Goal: Task Accomplishment & Management: Use online tool/utility

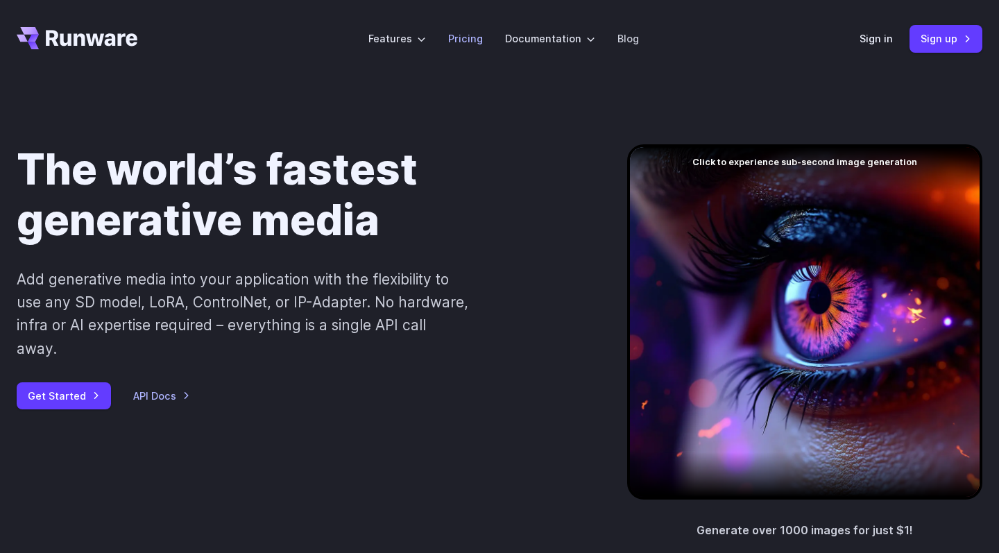
click at [471, 33] on link "Pricing" at bounding box center [465, 39] width 35 height 16
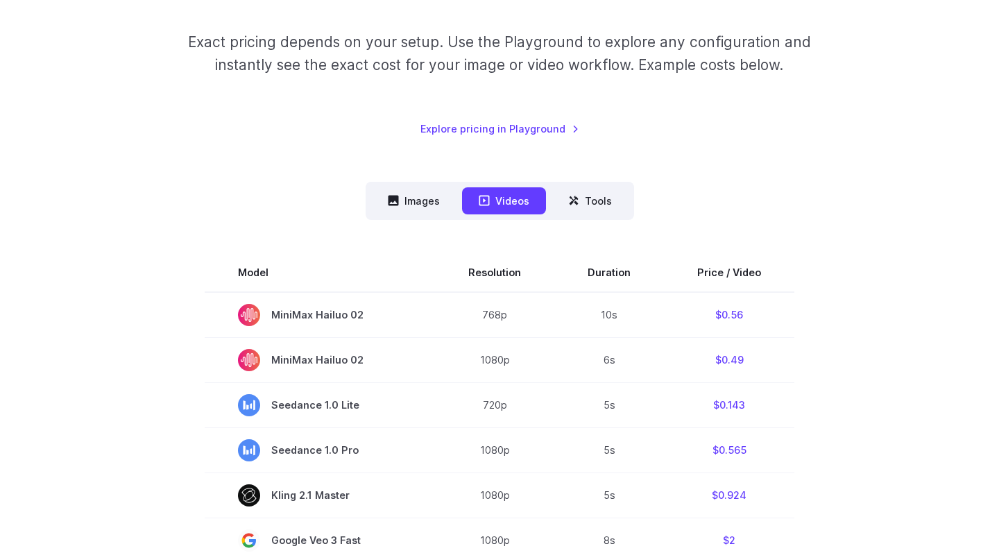
scroll to position [289, 0]
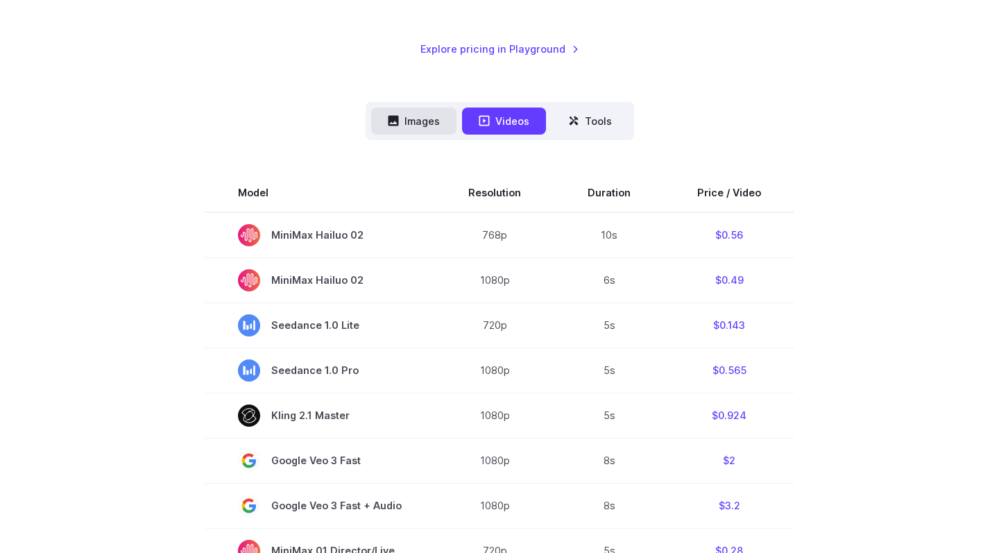
click at [418, 120] on button "Images" at bounding box center [413, 121] width 85 height 27
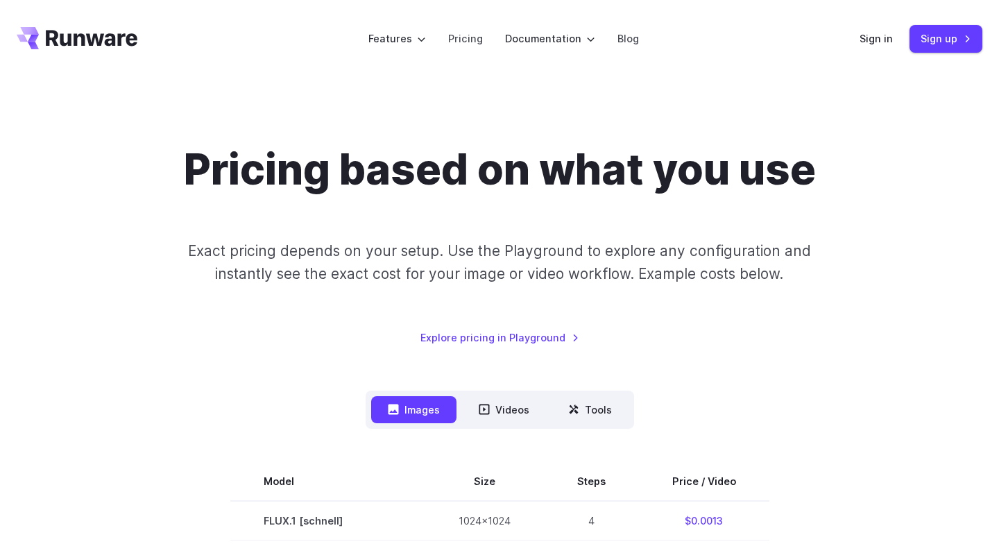
scroll to position [0, 0]
click at [935, 40] on link "Sign up" at bounding box center [946, 38] width 73 height 27
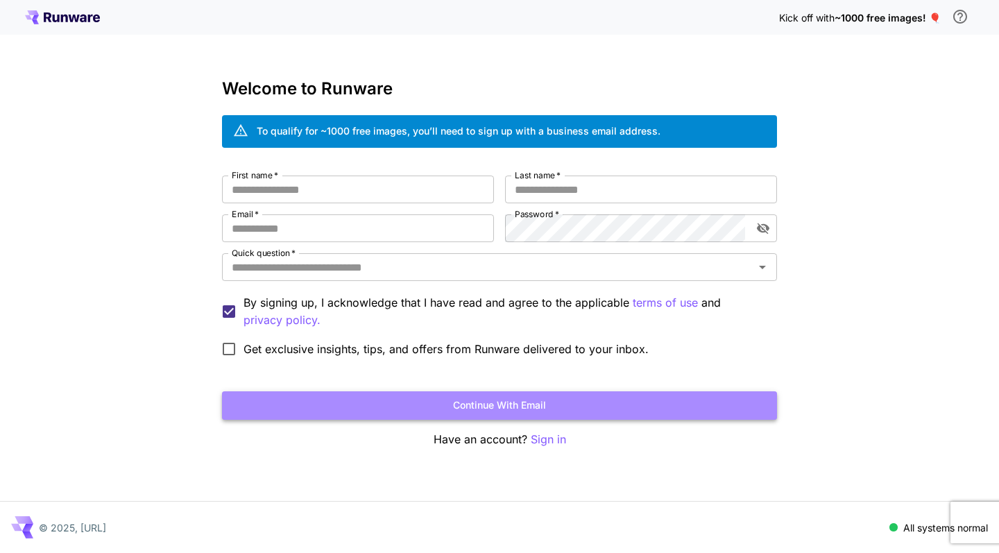
click at [500, 401] on button "Continue with email" at bounding box center [499, 405] width 555 height 28
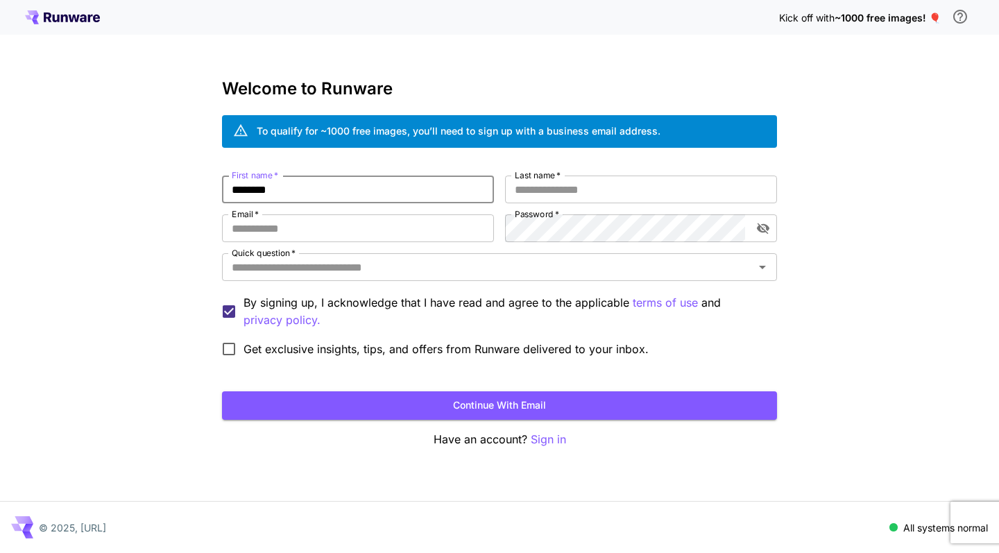
click at [999, 74] on div "Kick off with ~1000 free images! 🎈 Welcome to Runware To qualify for ~1000 free…" at bounding box center [499, 276] width 999 height 553
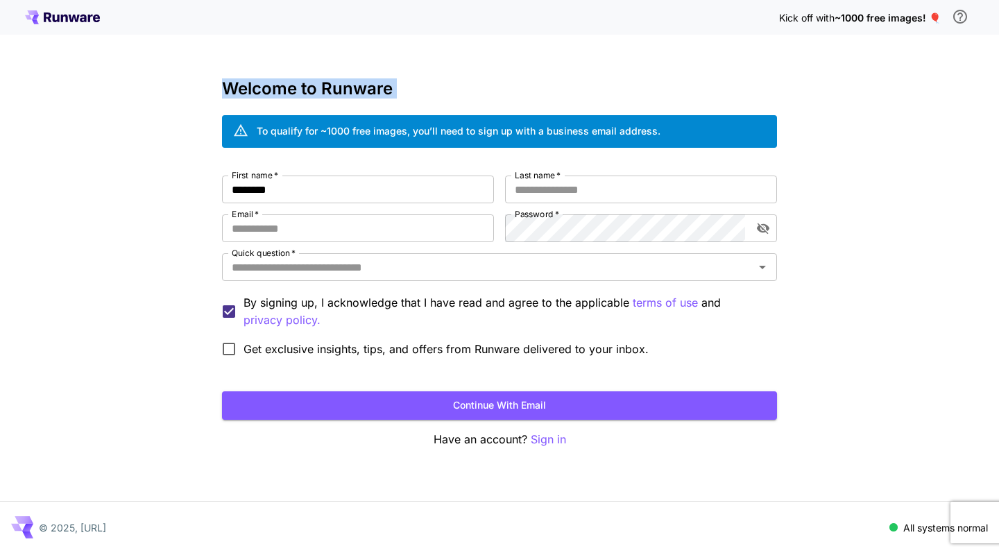
click at [999, 74] on div "Kick off with ~1000 free images! 🎈 Welcome to Runware To qualify for ~1000 free…" at bounding box center [499, 276] width 999 height 553
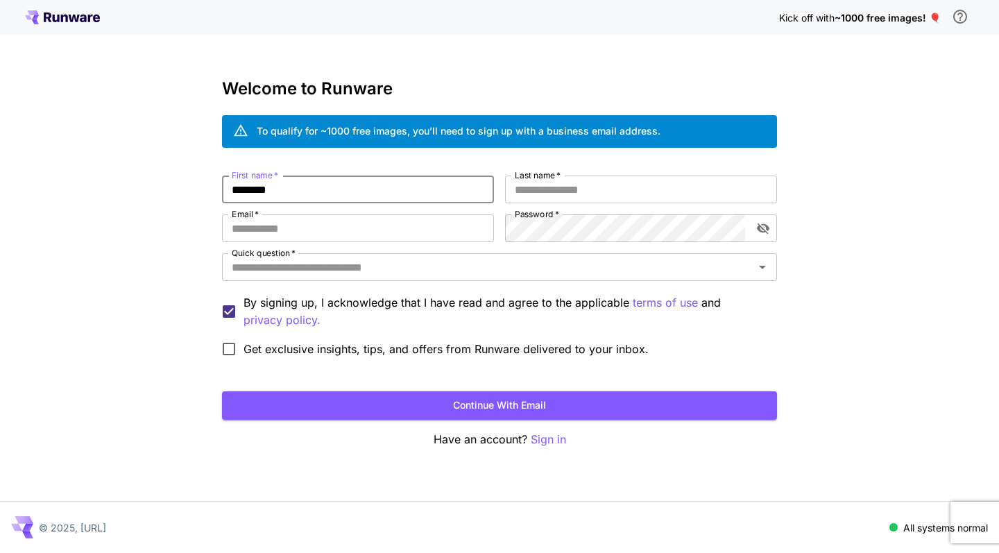
click at [382, 187] on input "********" at bounding box center [358, 190] width 272 height 28
type input "********"
type input "*"
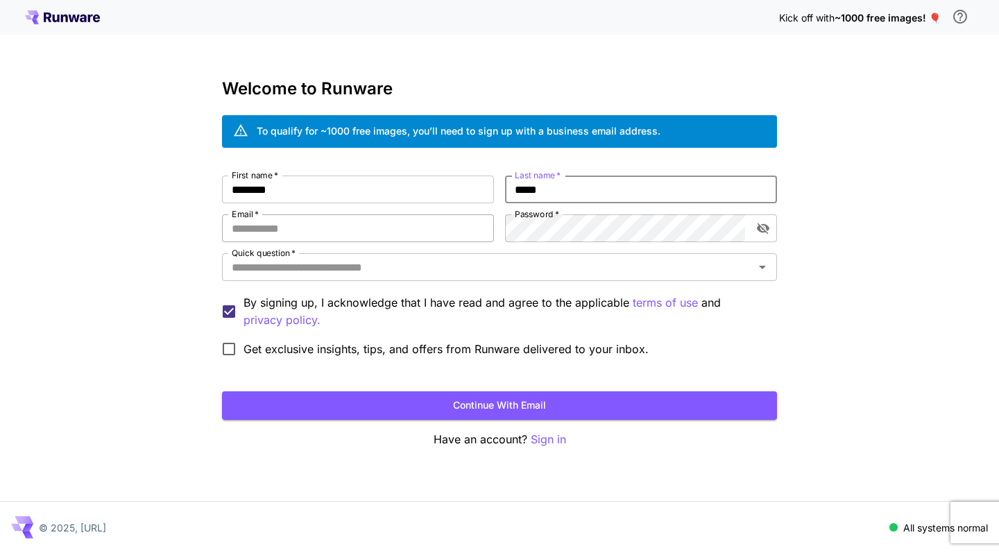
type input "*****"
type input "**********"
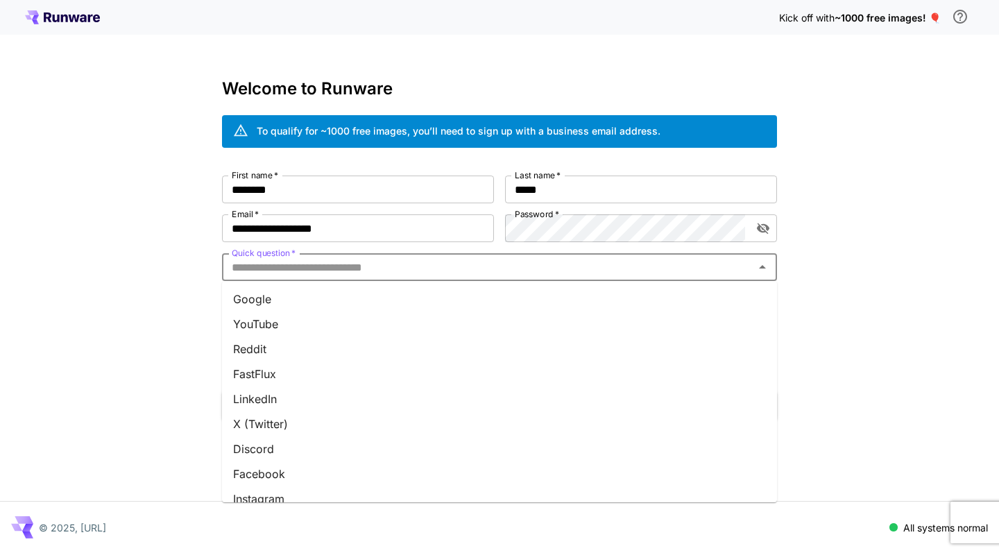
click at [391, 262] on input "Quick question   *" at bounding box center [488, 267] width 524 height 19
click at [354, 305] on li "Google" at bounding box center [499, 299] width 555 height 25
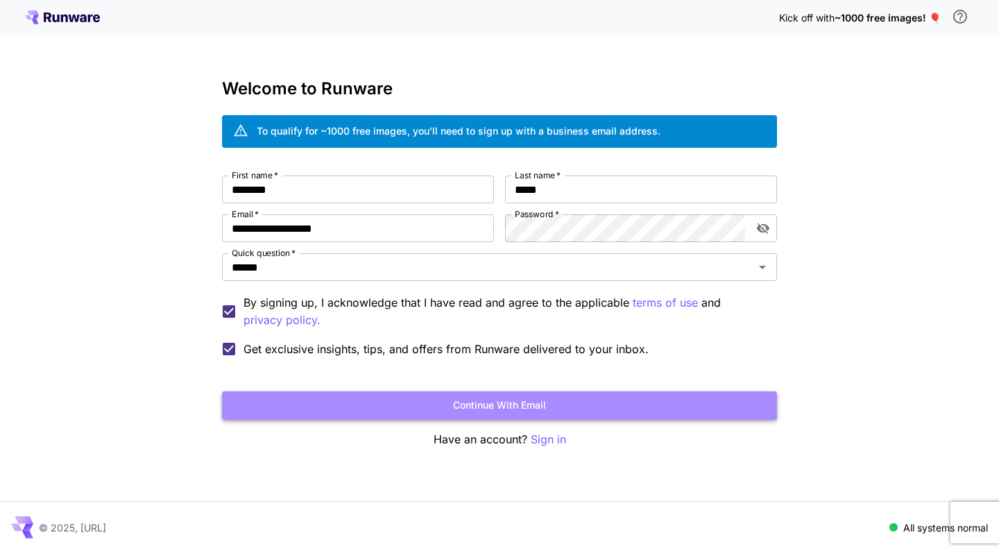
click at [242, 395] on button "Continue with email" at bounding box center [499, 405] width 555 height 28
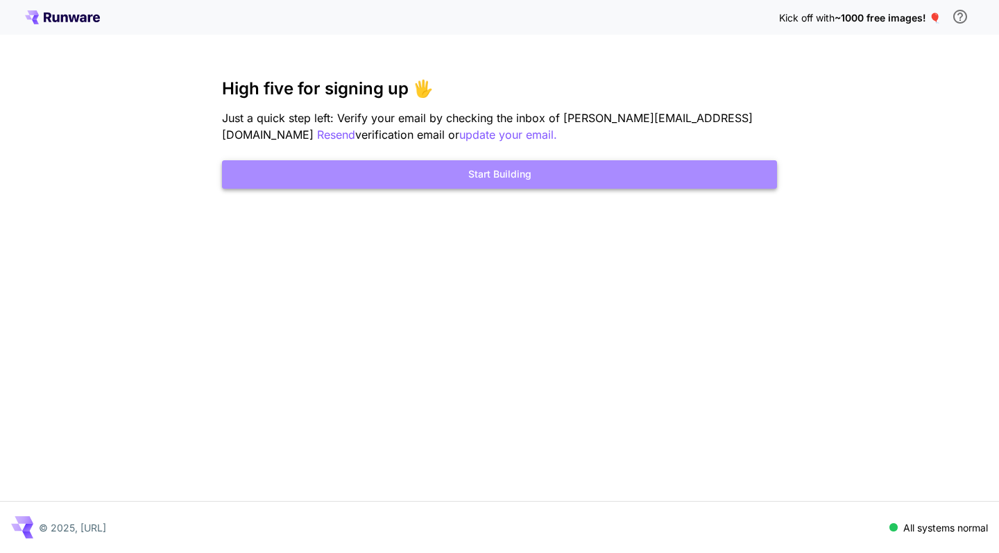
click at [475, 187] on button "Start Building" at bounding box center [499, 174] width 555 height 28
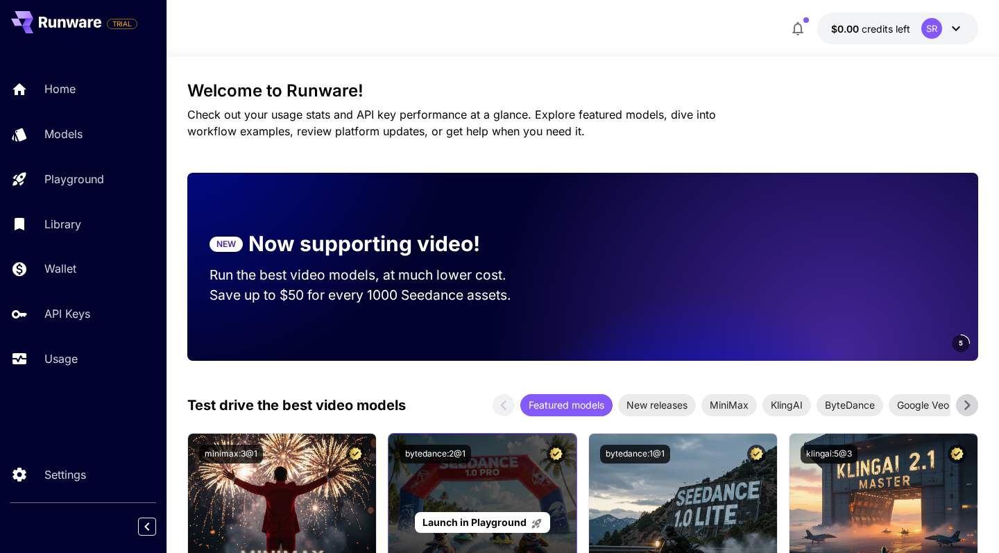
scroll to position [82, 0]
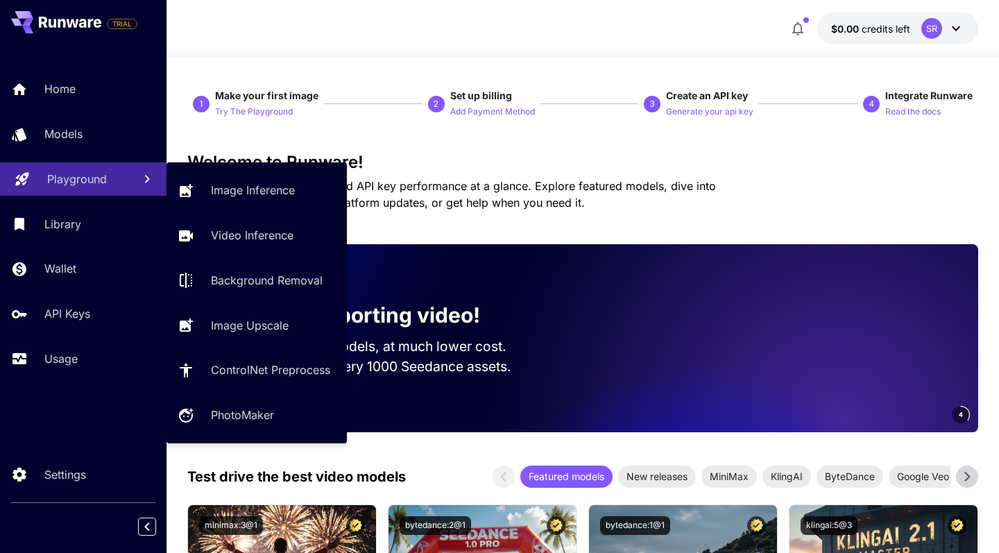
click at [110, 175] on div "Playground" at bounding box center [84, 179] width 75 height 17
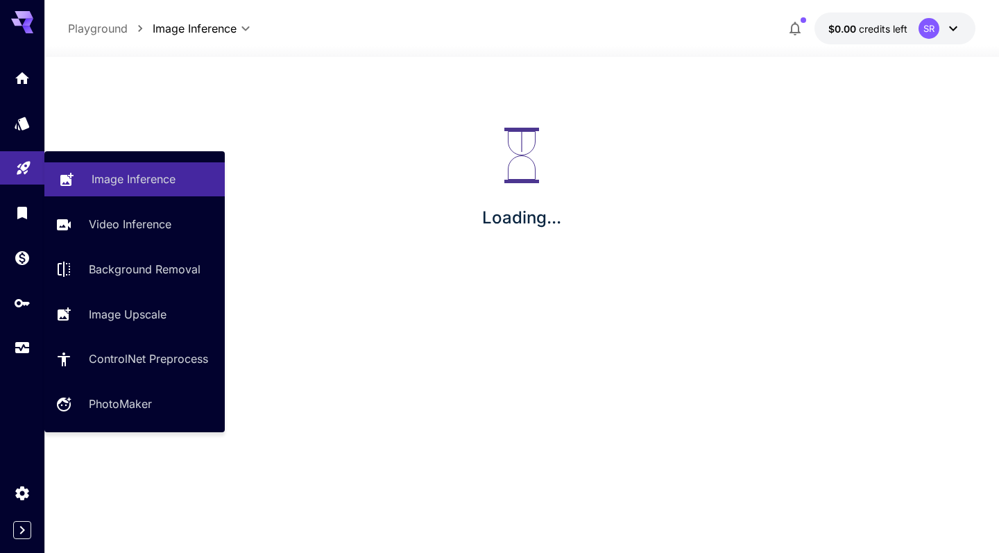
click at [183, 183] on div "Image Inference" at bounding box center [153, 179] width 122 height 17
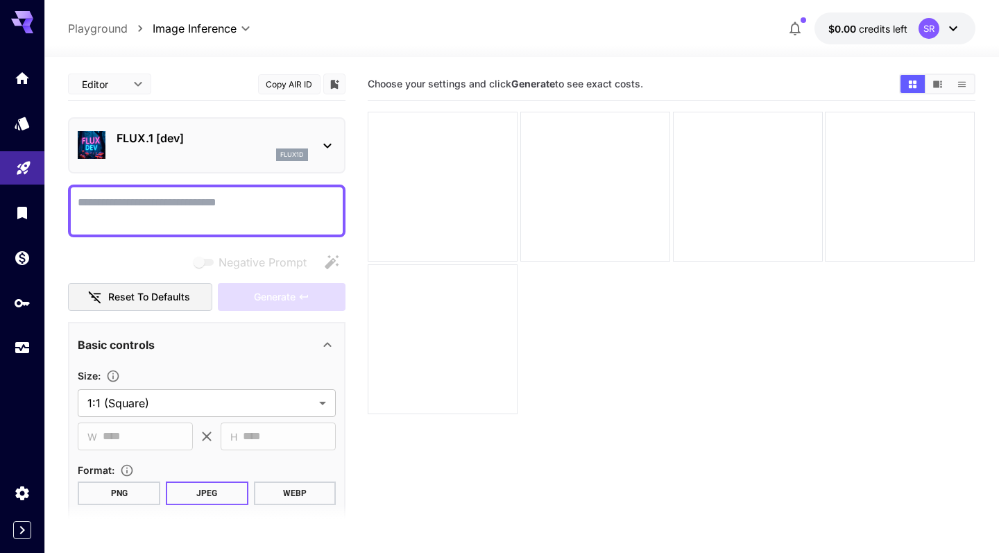
click at [270, 216] on textarea "Negative Prompt" at bounding box center [207, 210] width 258 height 33
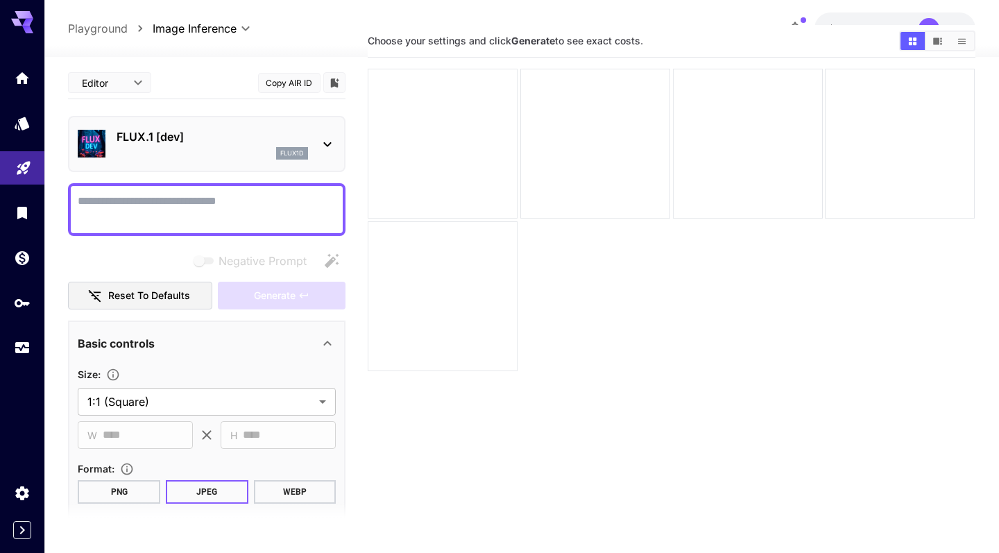
scroll to position [36, 0]
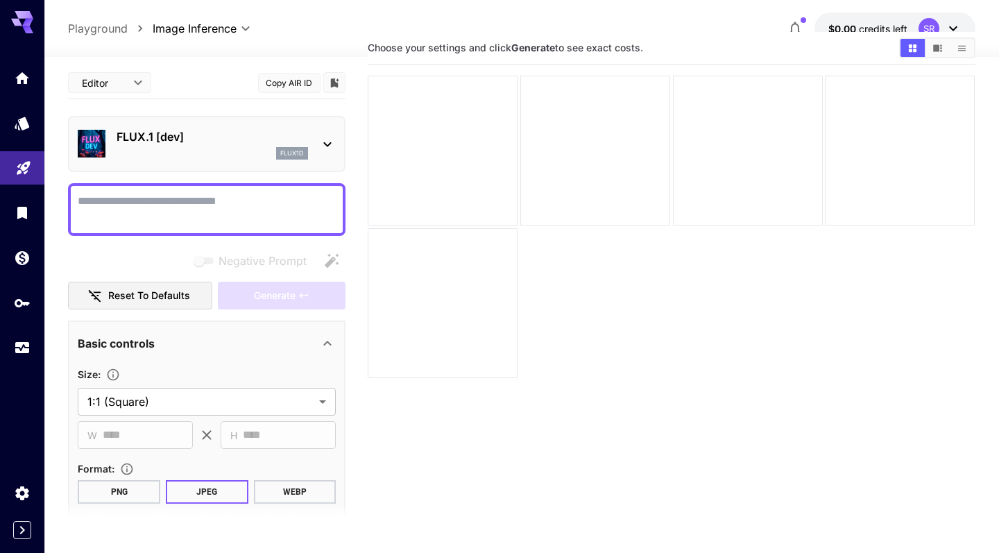
click at [331, 143] on icon at bounding box center [328, 144] width 8 height 5
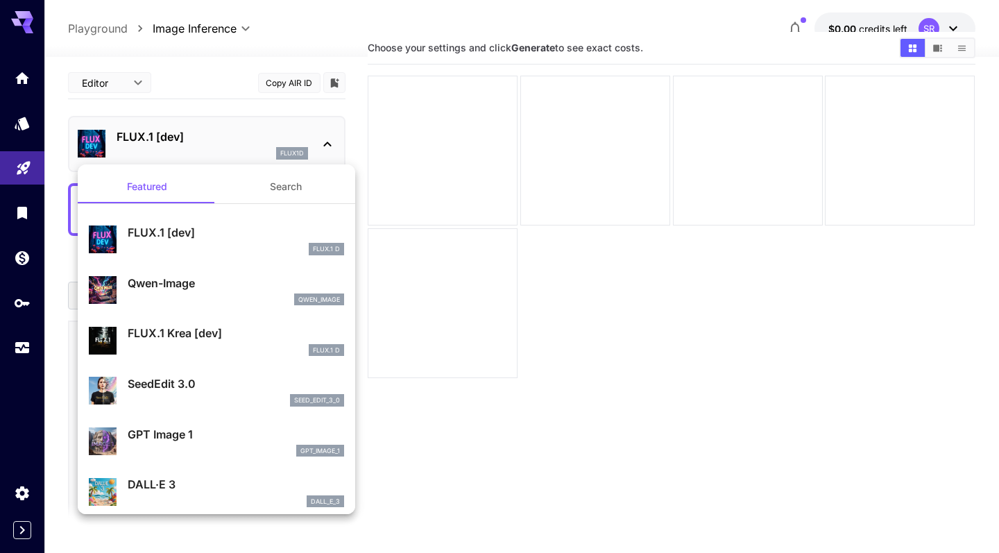
click at [331, 143] on div at bounding box center [499, 276] width 999 height 553
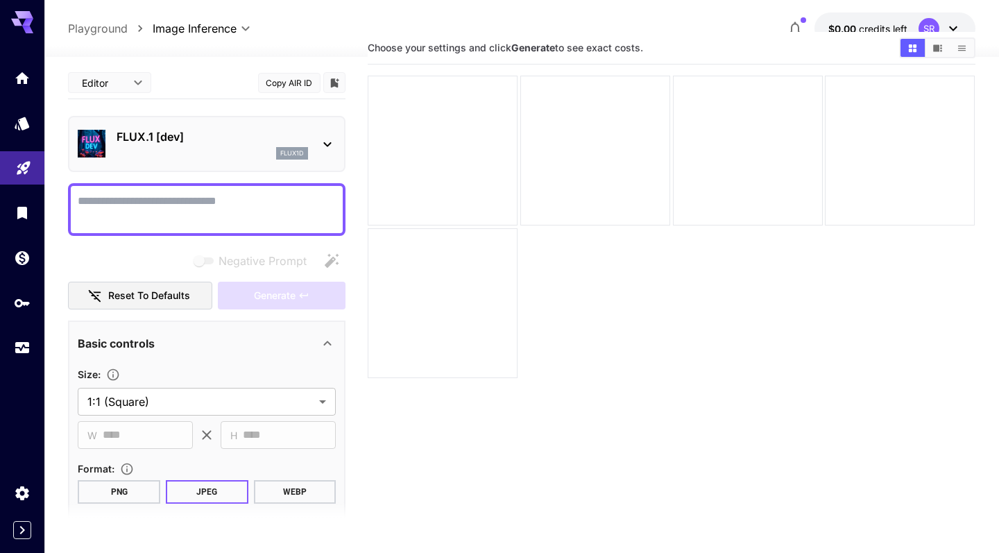
click at [331, 143] on icon at bounding box center [328, 144] width 8 height 5
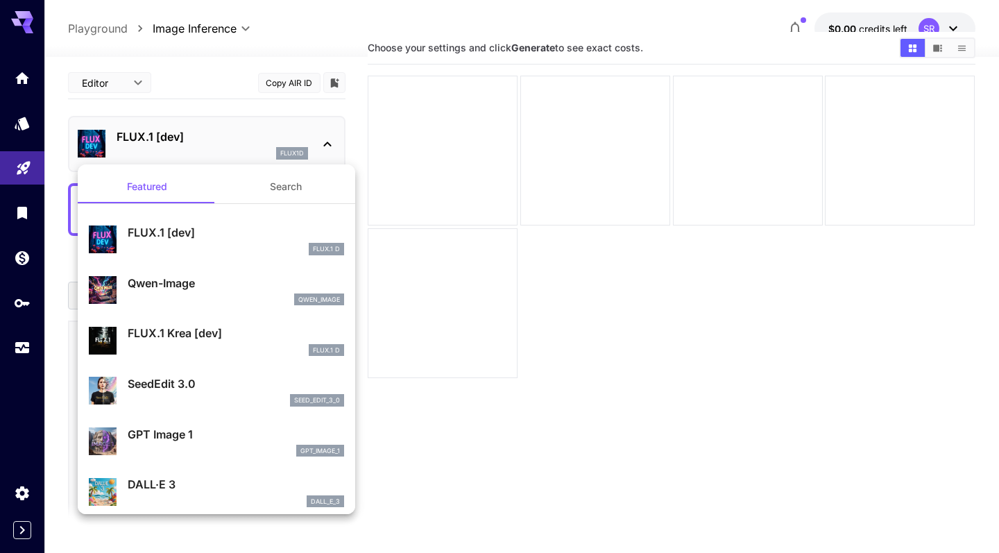
click at [185, 428] on p "GPT Image 1" at bounding box center [236, 434] width 217 height 17
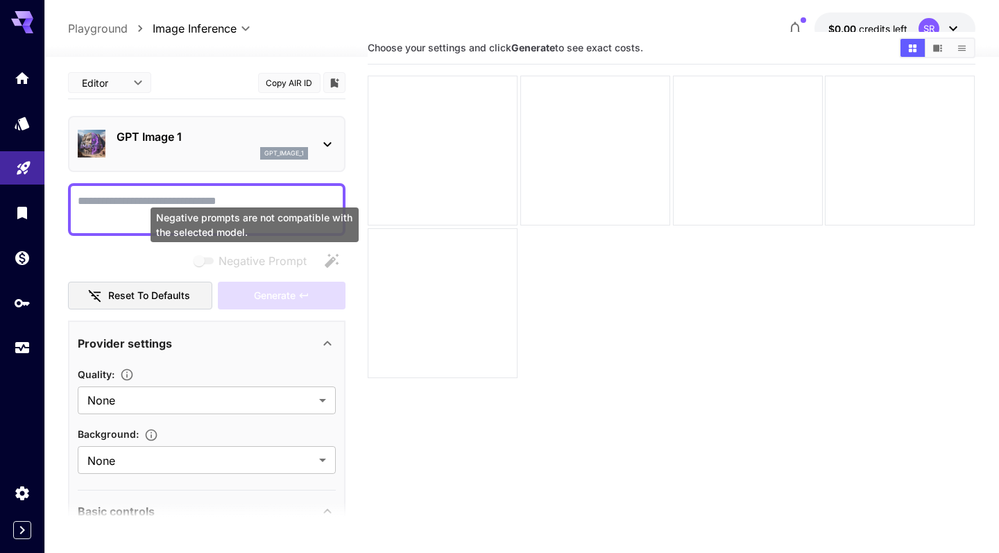
click at [254, 211] on div "Negative prompts are not compatible with the selected model." at bounding box center [255, 225] width 208 height 35
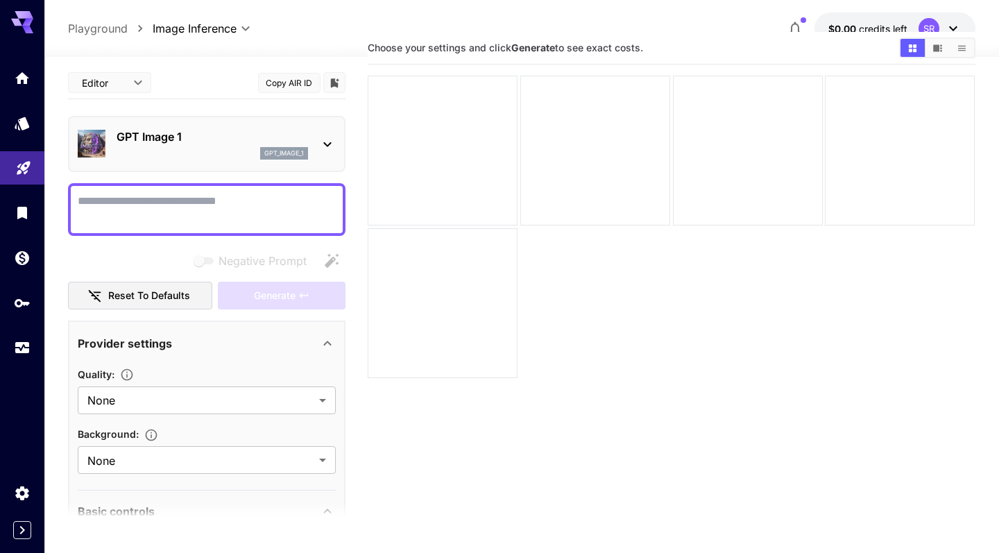
click at [217, 142] on p "GPT Image 1" at bounding box center [213, 136] width 192 height 17
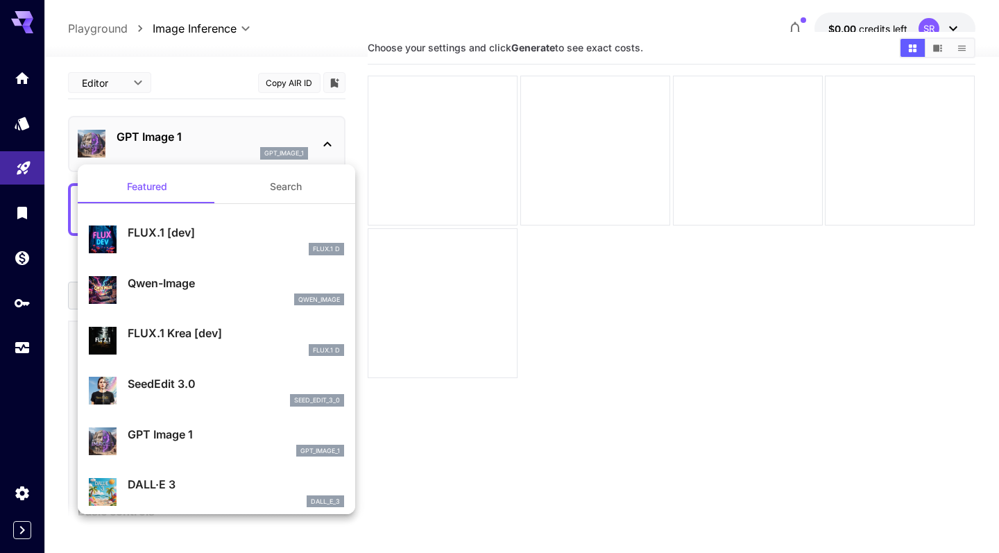
click at [180, 230] on p "FLUX.1 [dev]" at bounding box center [236, 232] width 217 height 17
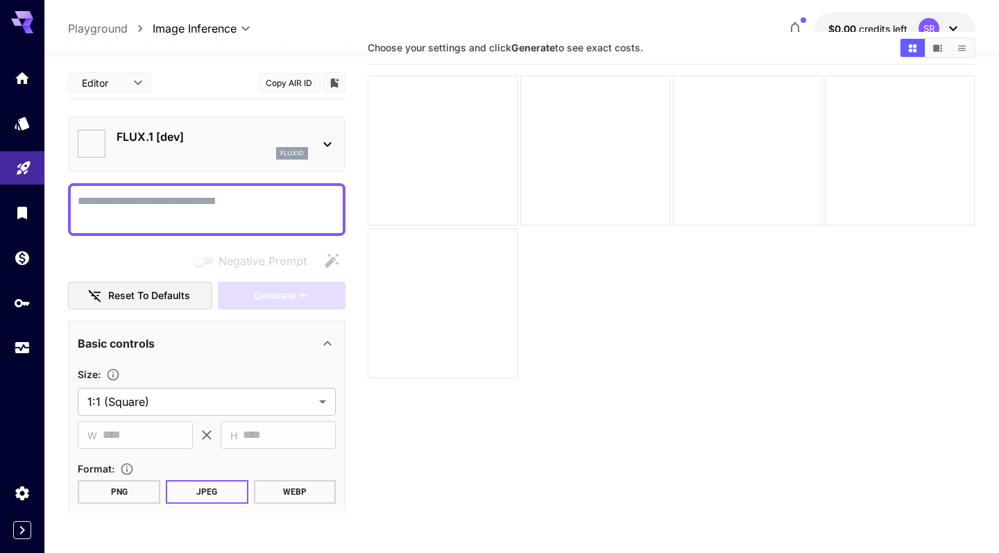
type input "**********"
click at [223, 149] on div "flux1d" at bounding box center [213, 153] width 192 height 12
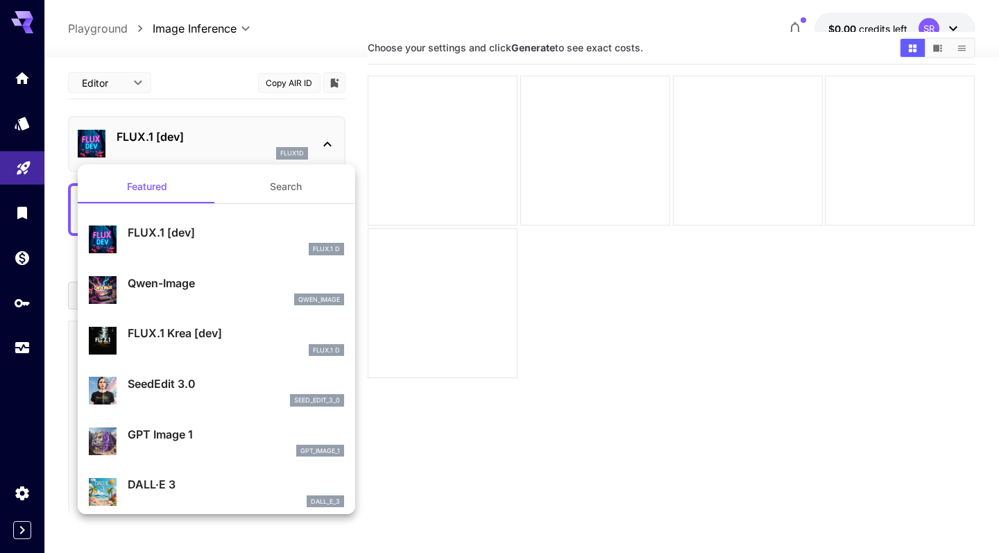
click at [176, 282] on p "Qwen-Image" at bounding box center [236, 283] width 217 height 17
type input "**"
type input "***"
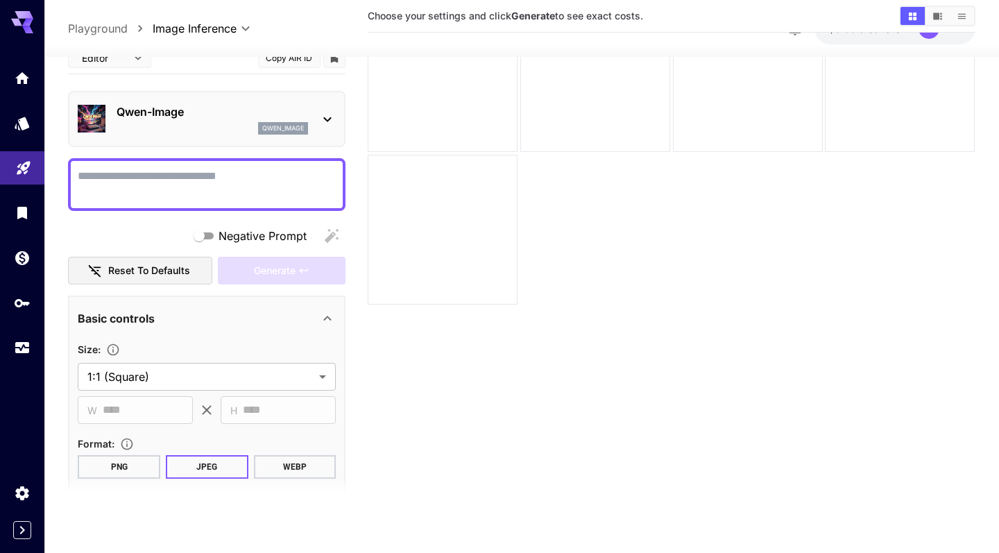
click at [200, 126] on div "qwen_image" at bounding box center [213, 128] width 192 height 12
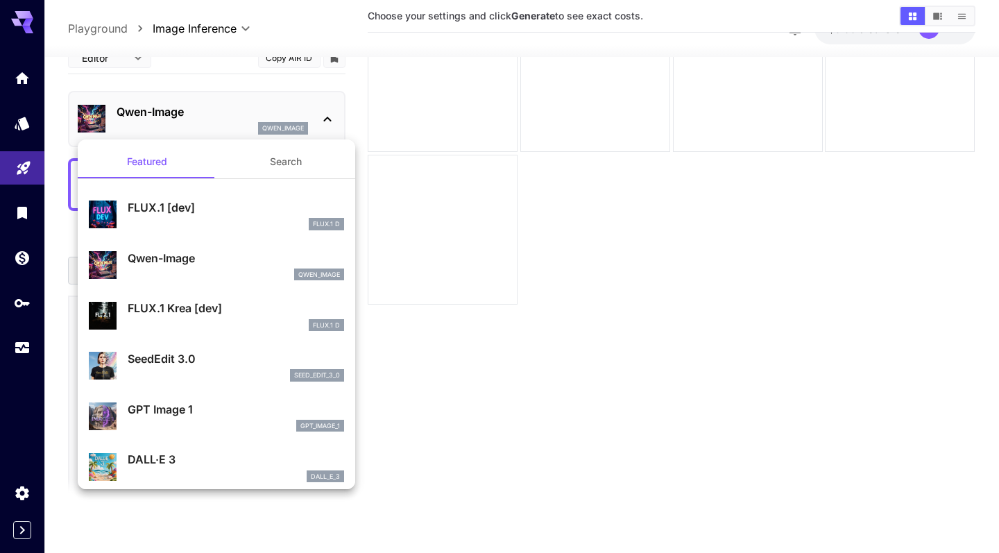
click at [162, 314] on p "FLUX.1 Krea [dev]" at bounding box center [236, 308] width 217 height 17
type input "**"
type input "***"
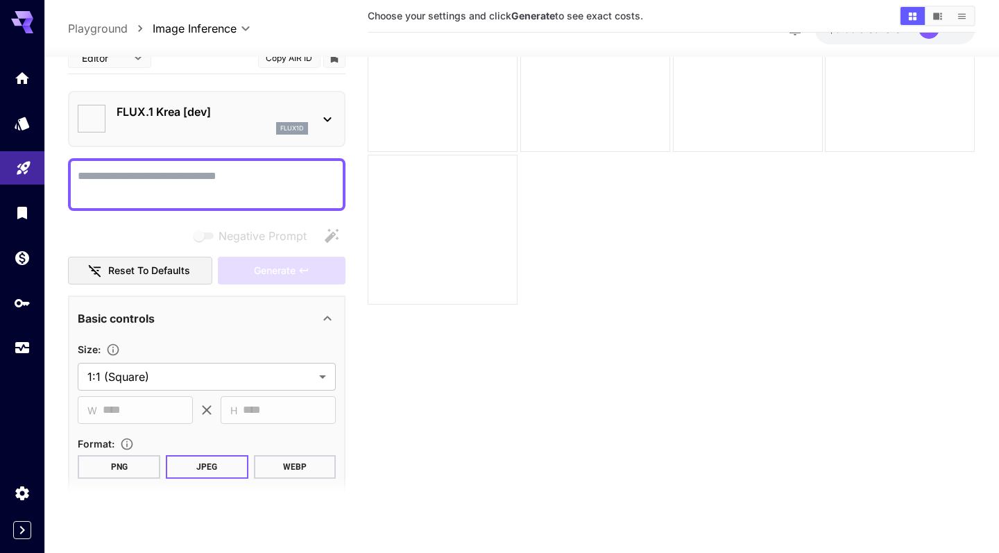
type input "*******"
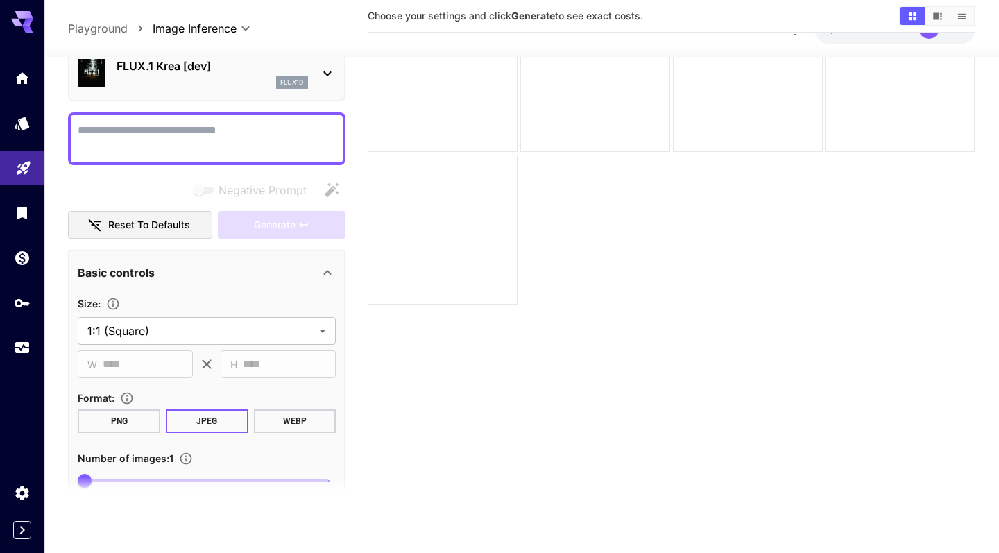
scroll to position [29, 0]
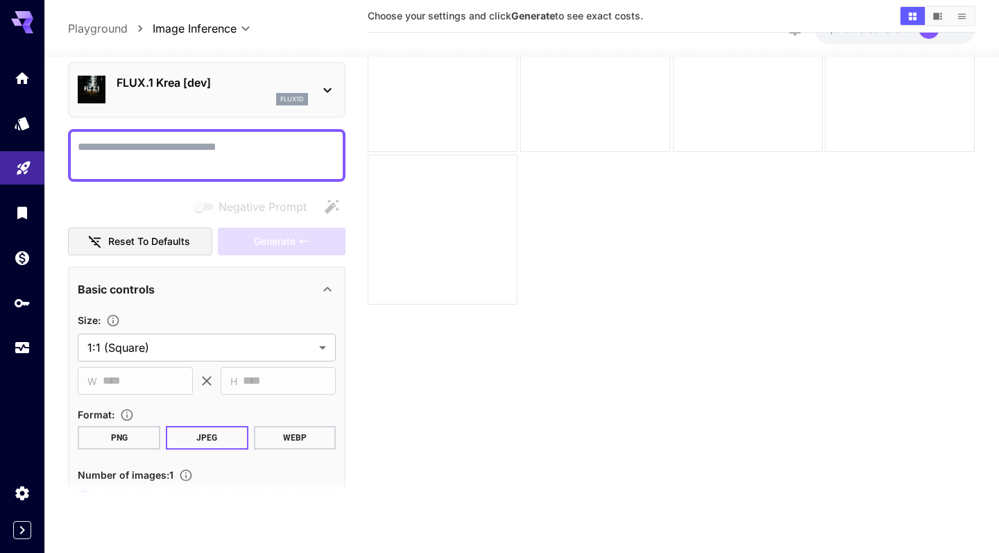
click at [210, 130] on div at bounding box center [207, 154] width 278 height 53
click at [211, 96] on div "flux1d" at bounding box center [213, 99] width 192 height 12
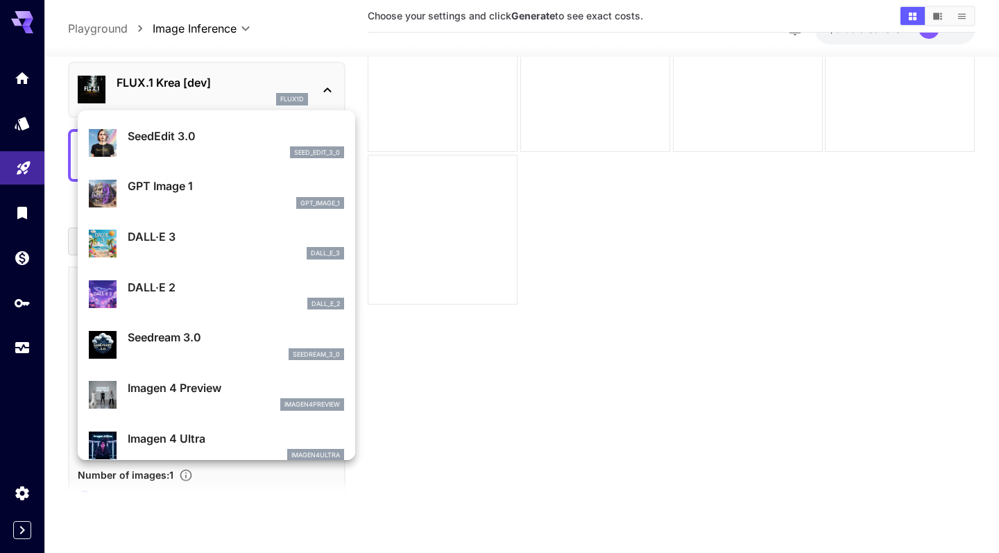
scroll to position [223, 0]
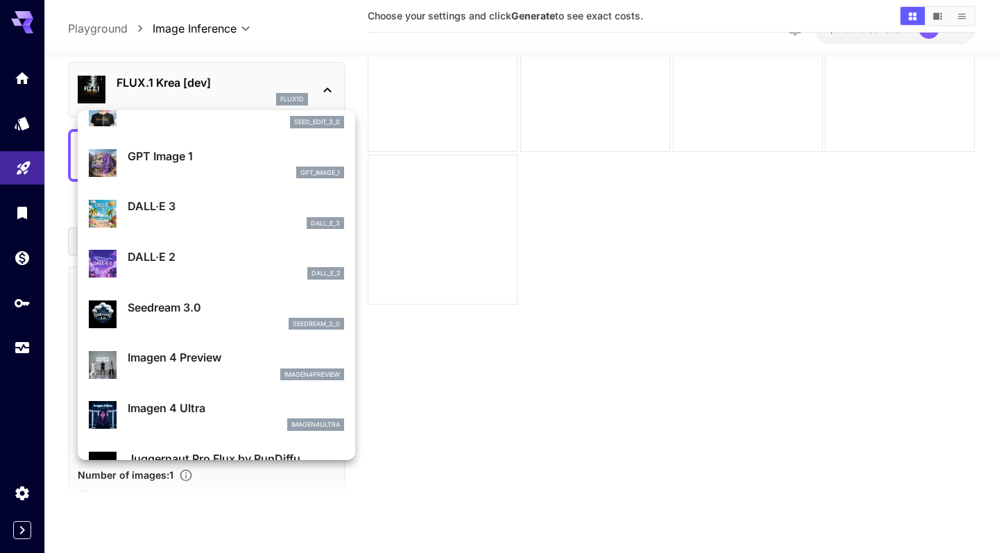
click at [187, 318] on div "seedream_3_0" at bounding box center [236, 324] width 217 height 12
type input "***"
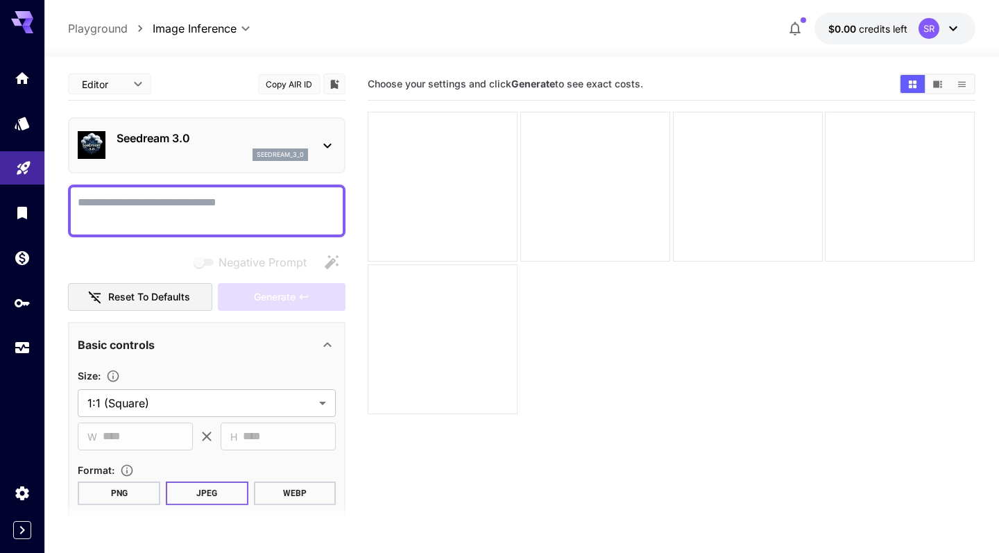
scroll to position [-1, 0]
click at [241, 138] on p "Seedream 3.0" at bounding box center [213, 138] width 192 height 17
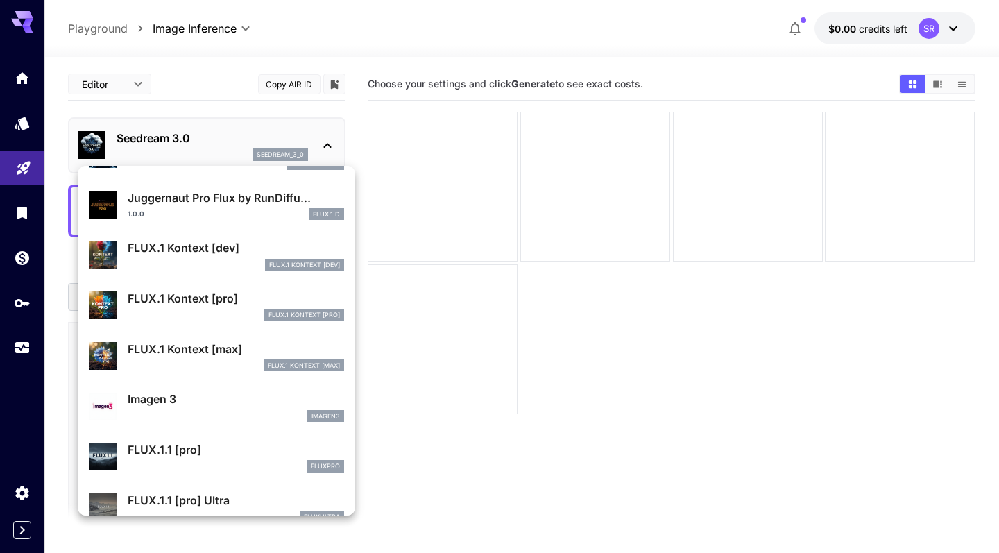
scroll to position [537, 0]
click at [193, 399] on p "Imagen 3" at bounding box center [236, 398] width 217 height 17
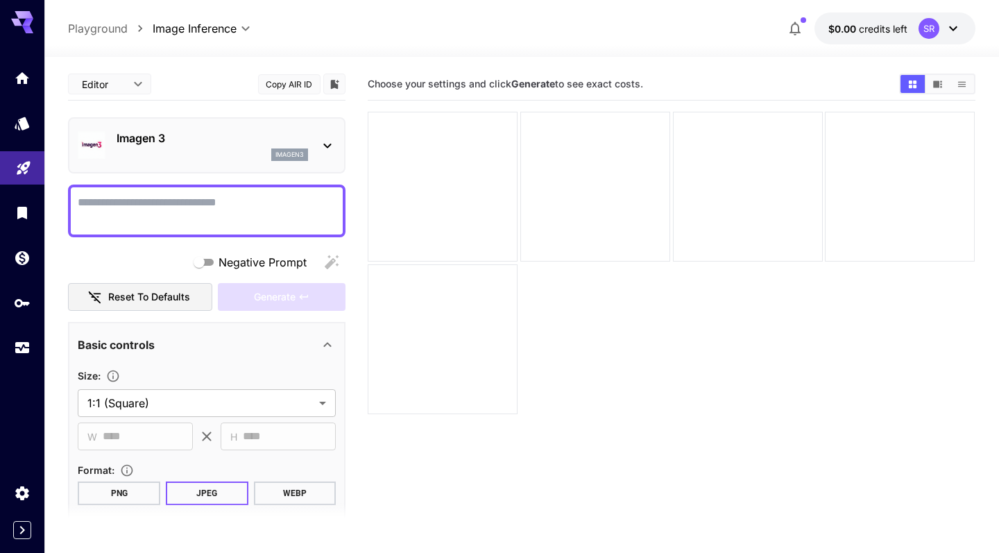
click at [260, 154] on div "imagen3" at bounding box center [213, 155] width 192 height 12
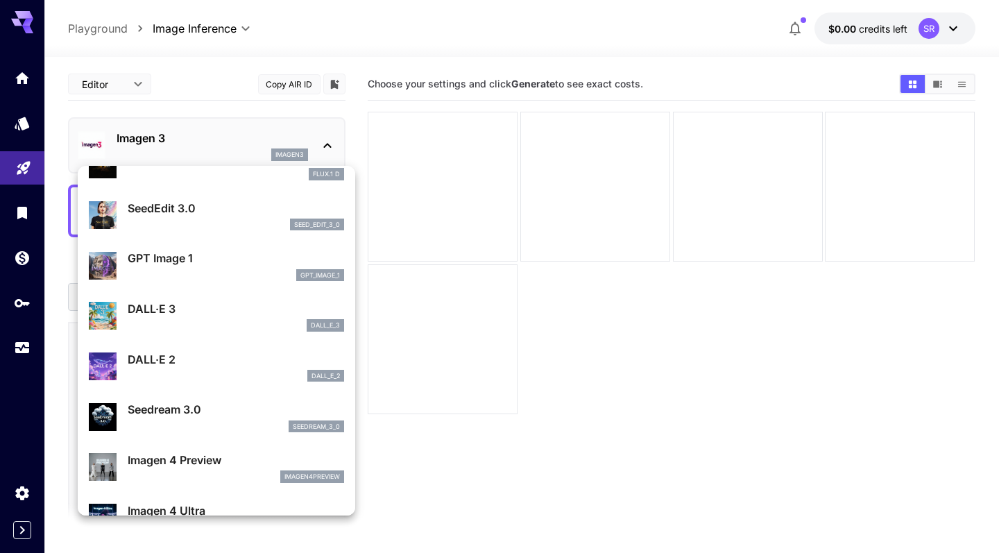
scroll to position [180, 0]
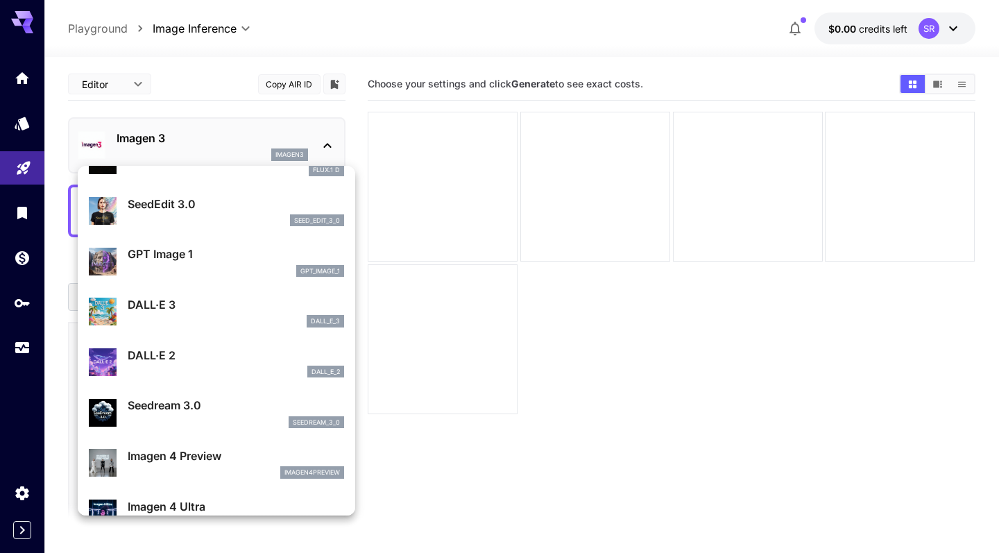
click at [210, 267] on div "gpt_image_1" at bounding box center [236, 271] width 217 height 12
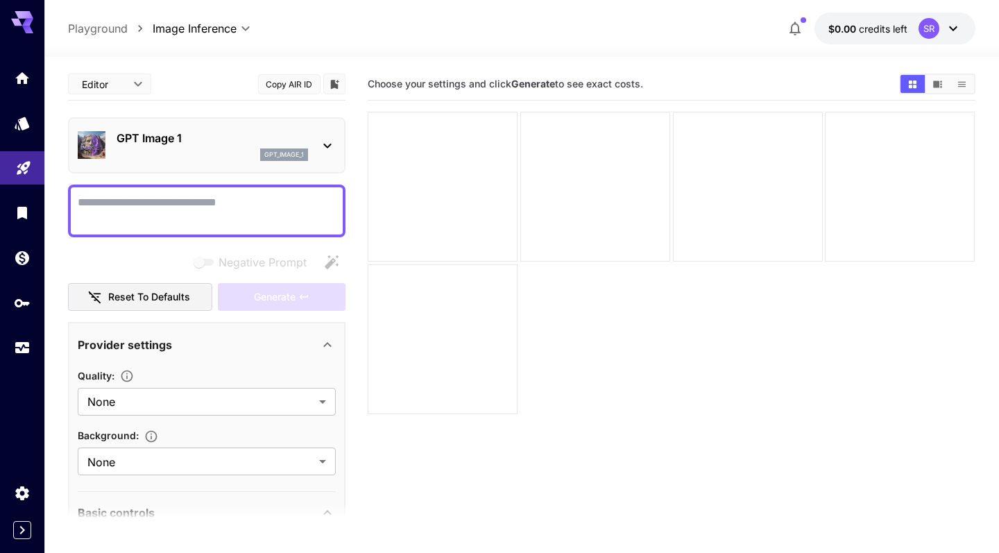
click at [229, 137] on p "GPT Image 1" at bounding box center [213, 138] width 192 height 17
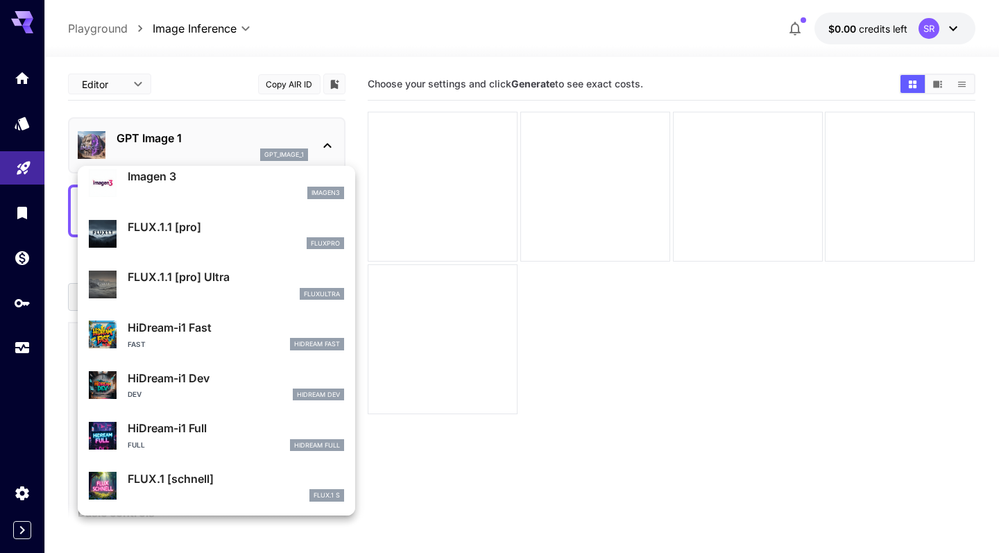
scroll to position [756, 0]
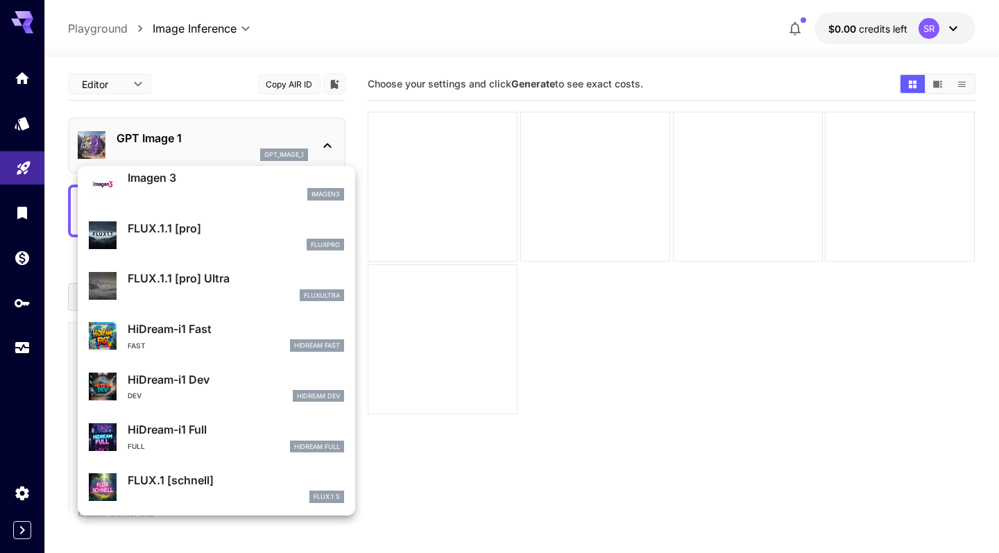
click at [20, 258] on div at bounding box center [499, 276] width 999 height 553
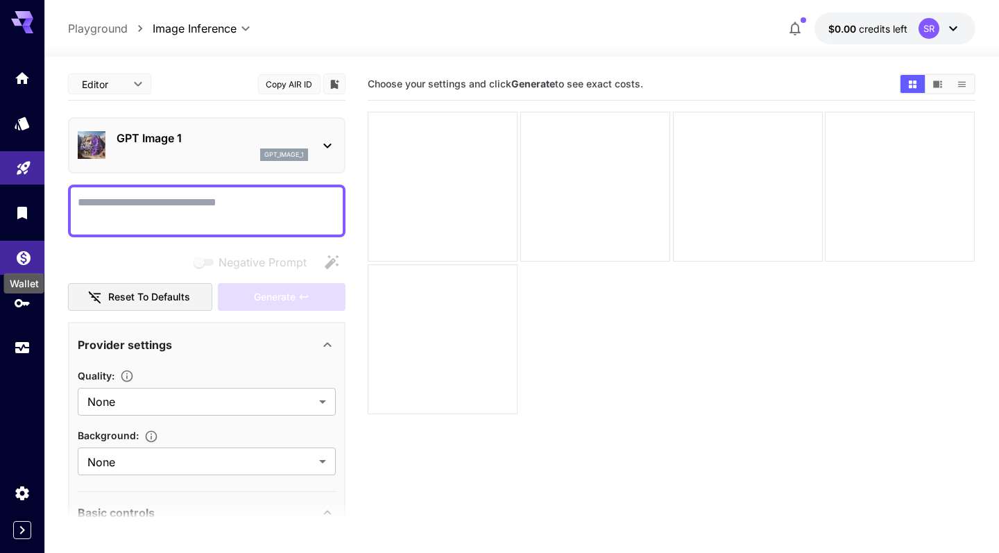
click at [23, 255] on icon "Wallet" at bounding box center [23, 254] width 17 height 17
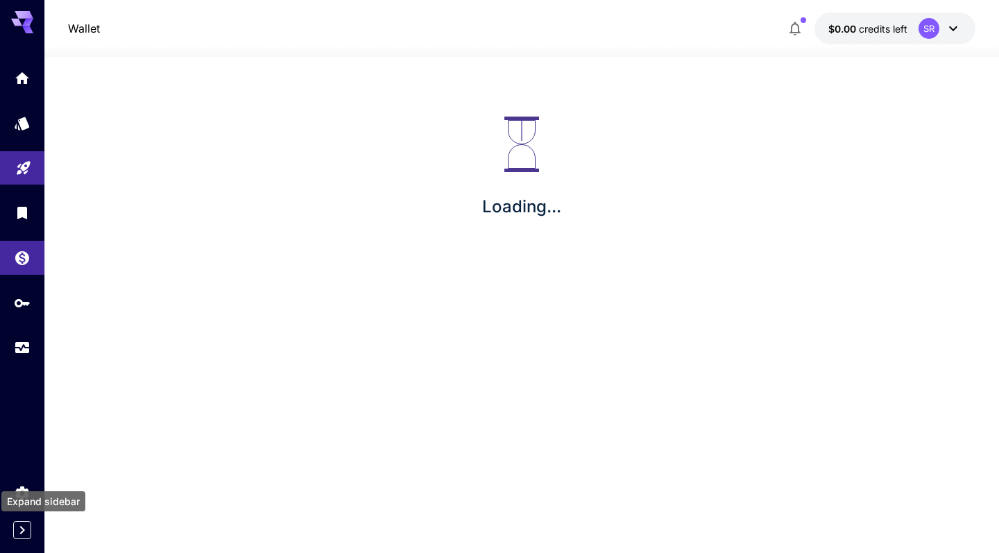
click at [27, 528] on icon "Expand sidebar" at bounding box center [22, 530] width 17 height 17
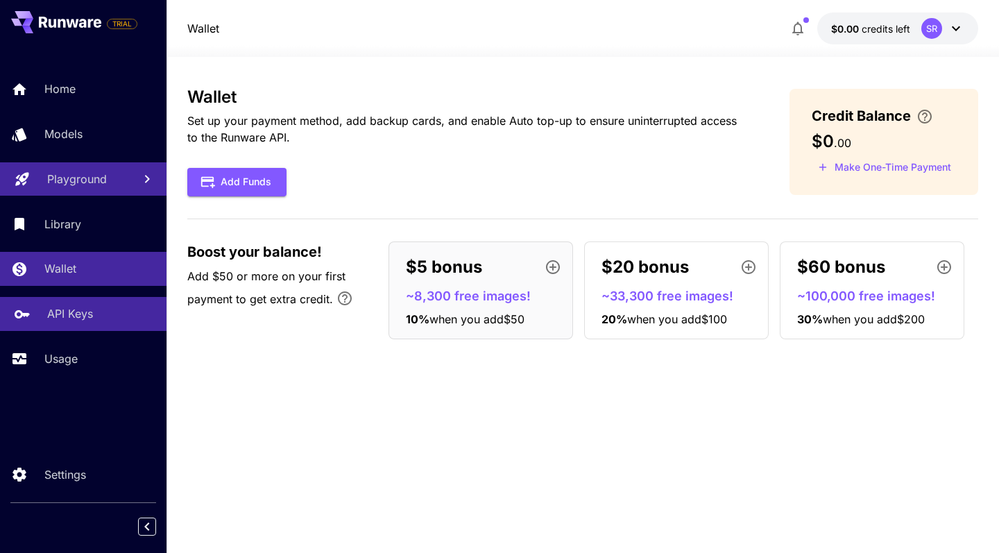
click at [82, 310] on p "API Keys" at bounding box center [70, 313] width 46 height 17
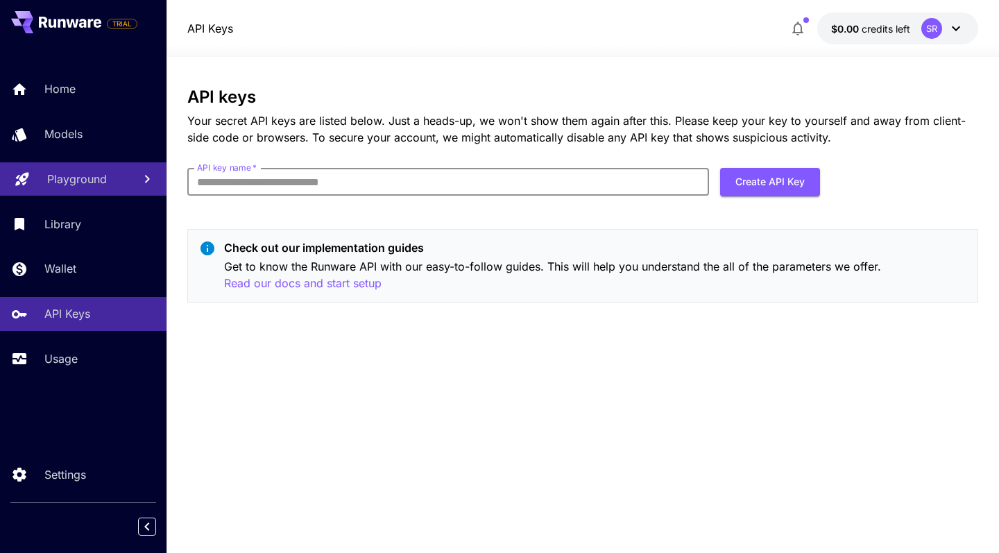
click at [267, 185] on input "API key name   *" at bounding box center [448, 182] width 522 height 28
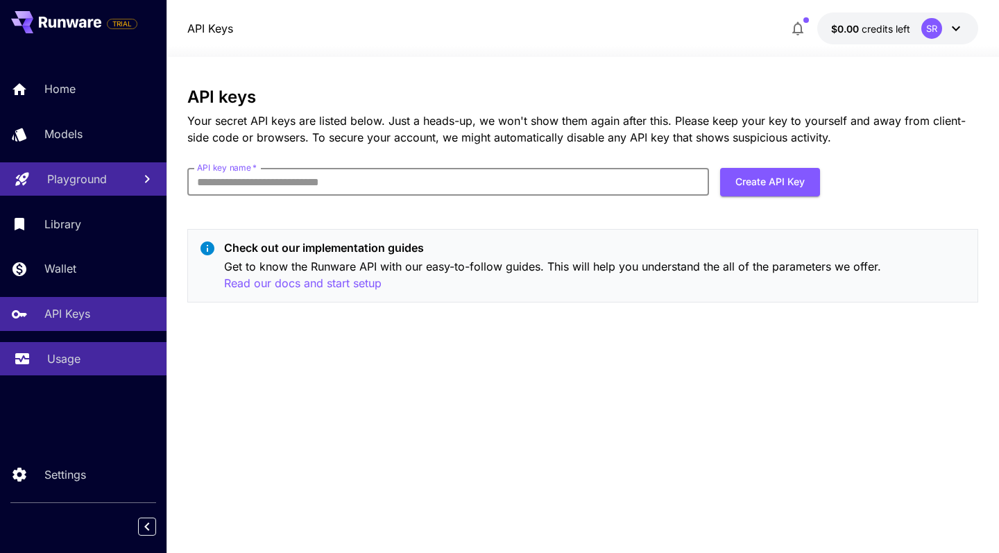
click at [93, 351] on div "Usage" at bounding box center [101, 359] width 108 height 17
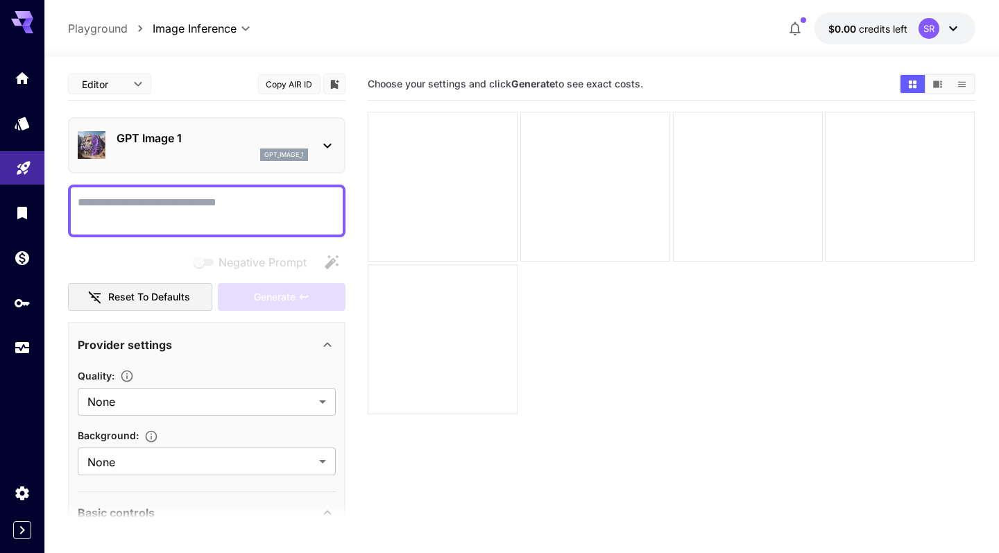
scroll to position [110, 0]
